Goal: Communication & Community: Answer question/provide support

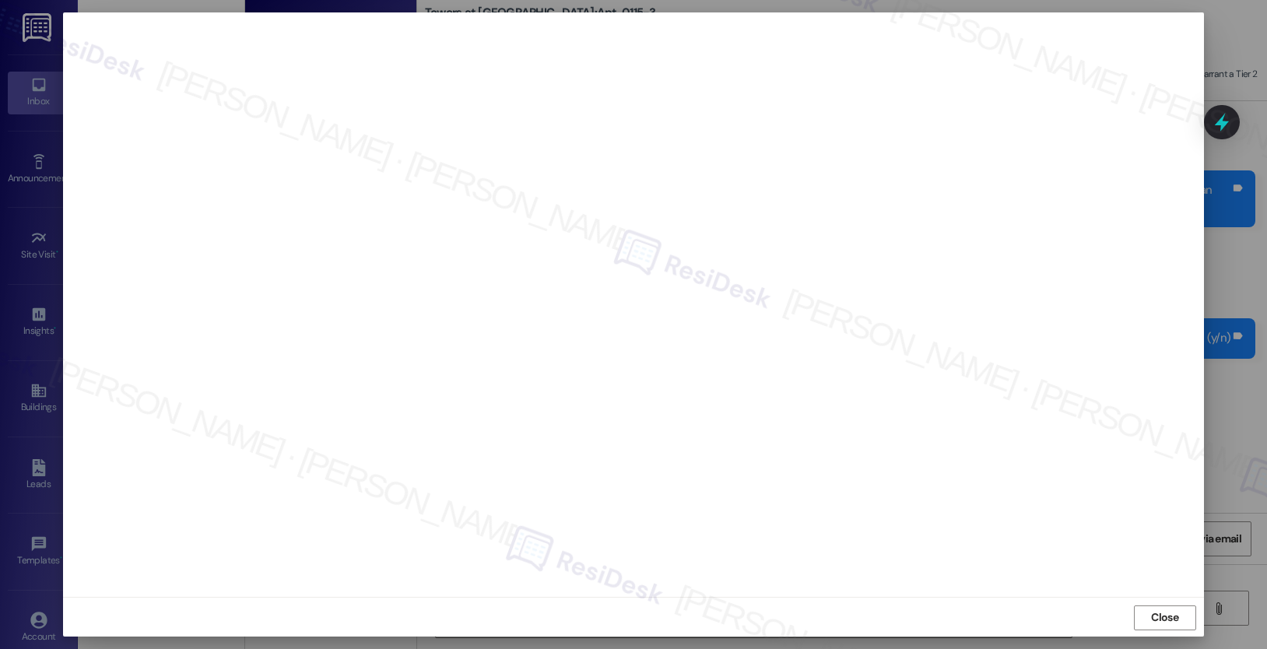
scroll to position [2662, 0]
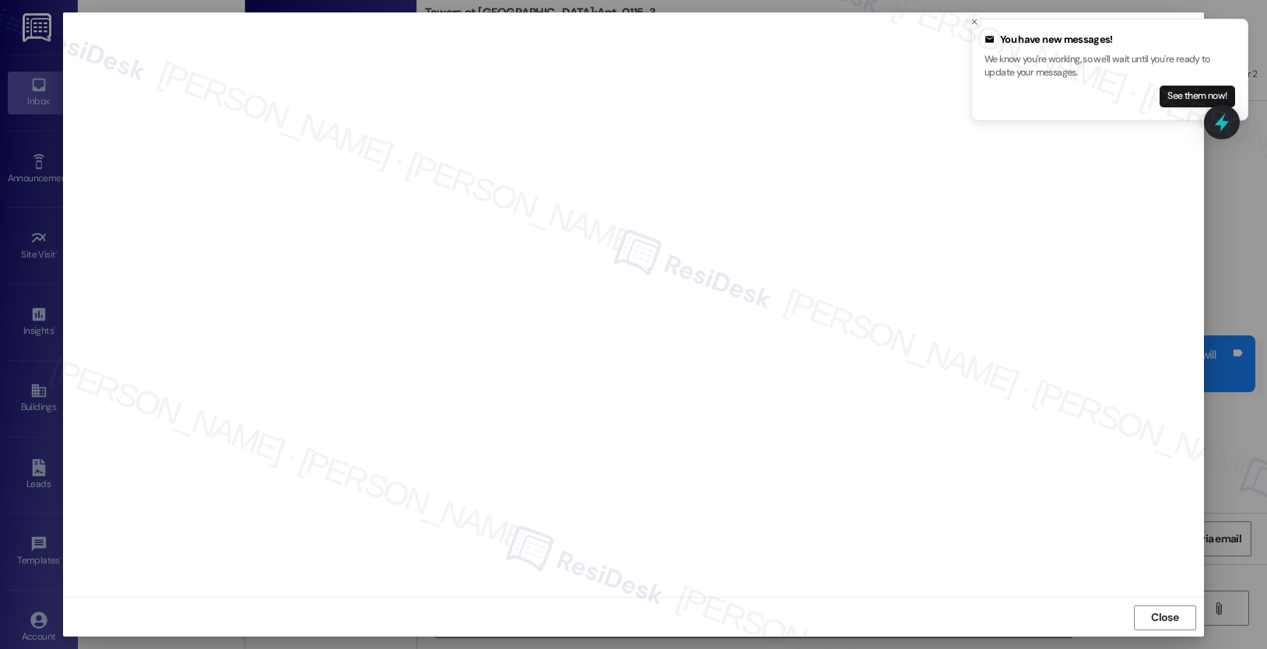
click at [977, 17] on icon "Close toast" at bounding box center [974, 21] width 9 height 9
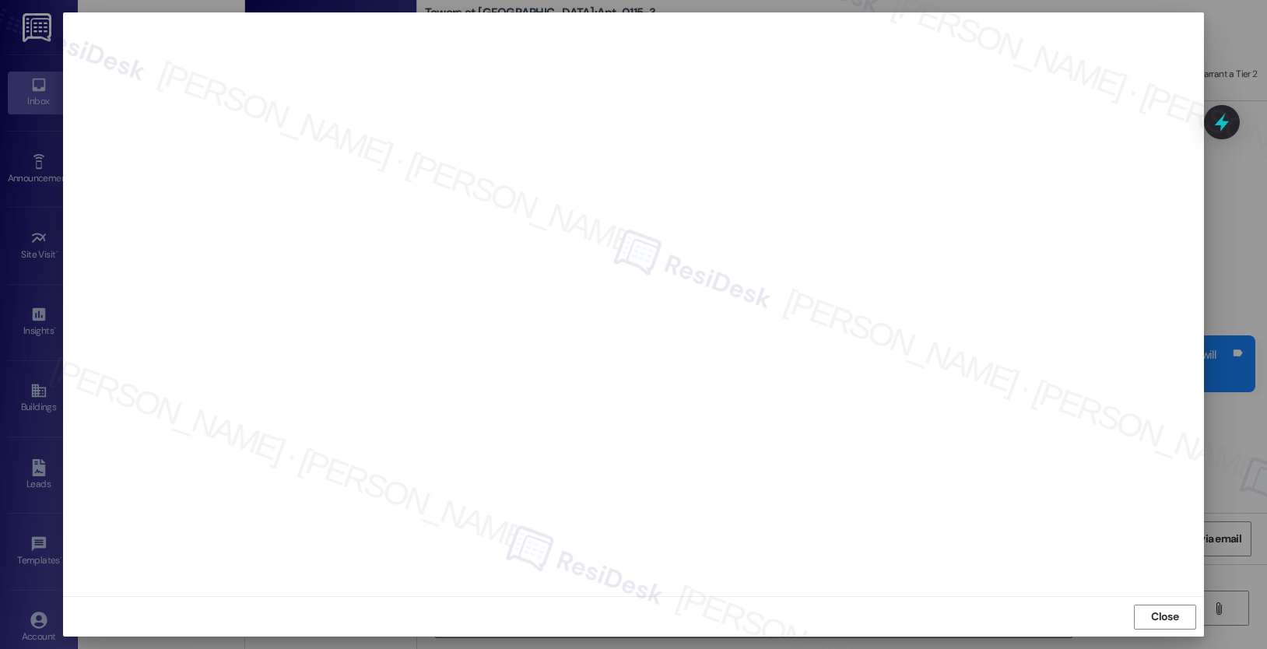
scroll to position [0, 0]
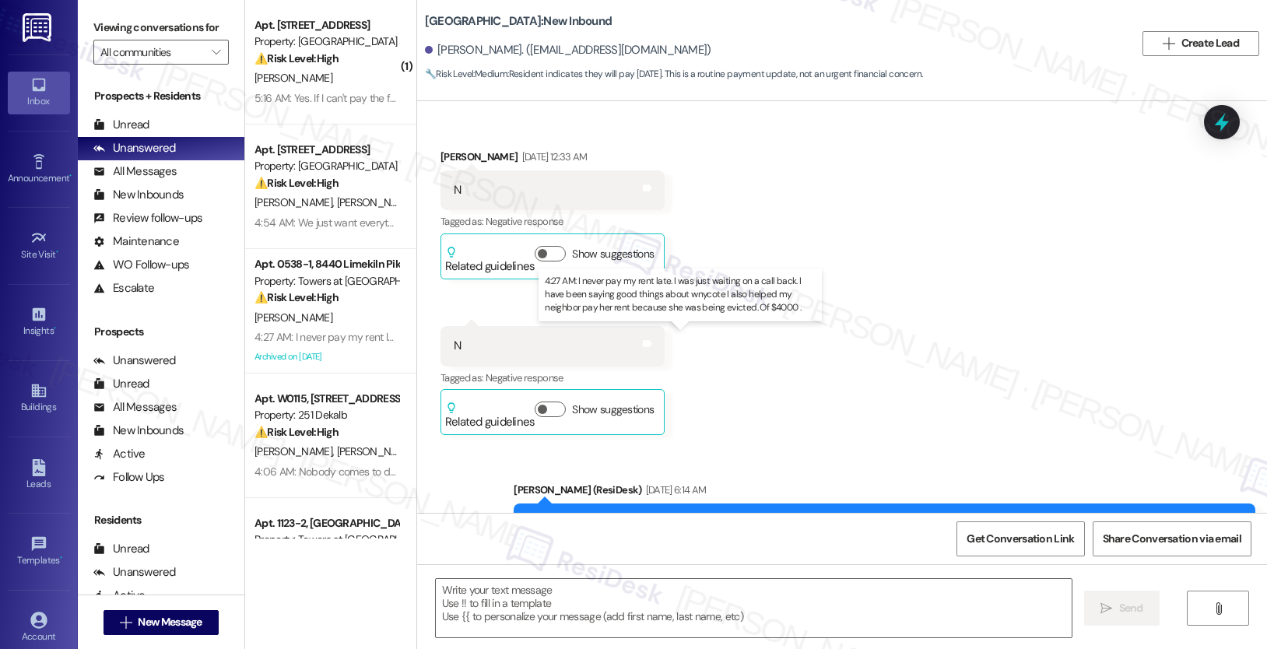
scroll to position [4076, 0]
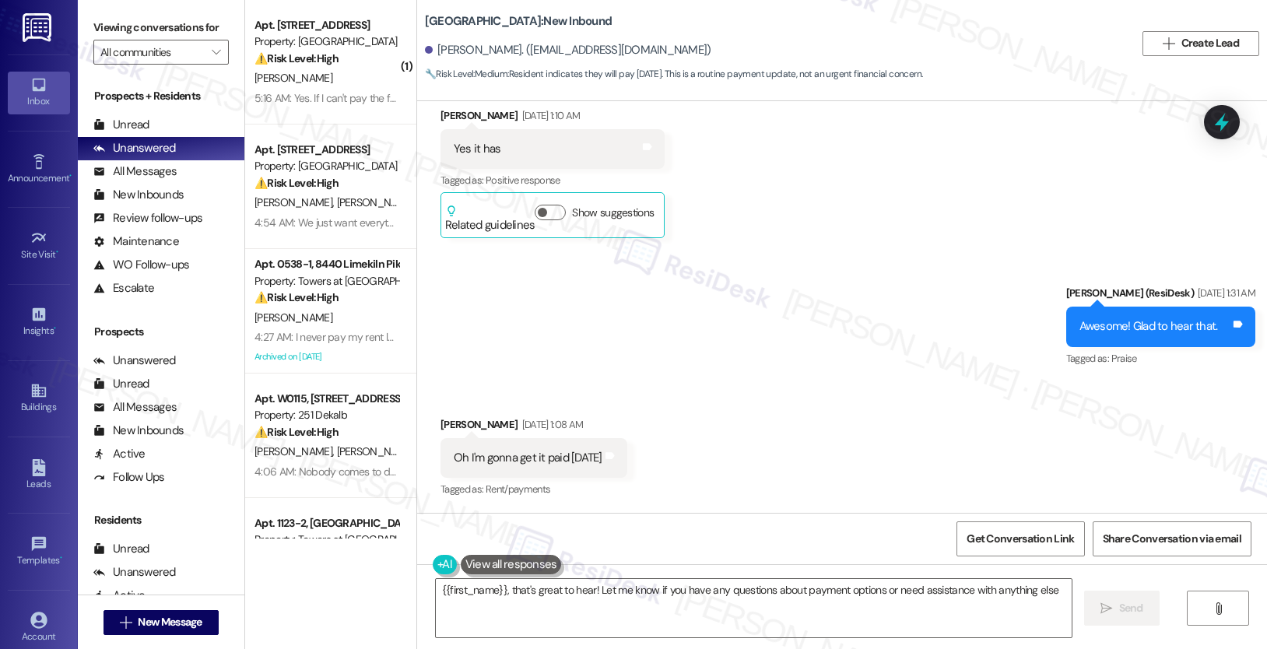
type textarea "{{first_name}}, that's great to hear! Let me know if you have any questions abo…"
